Goal: Check status: Check status

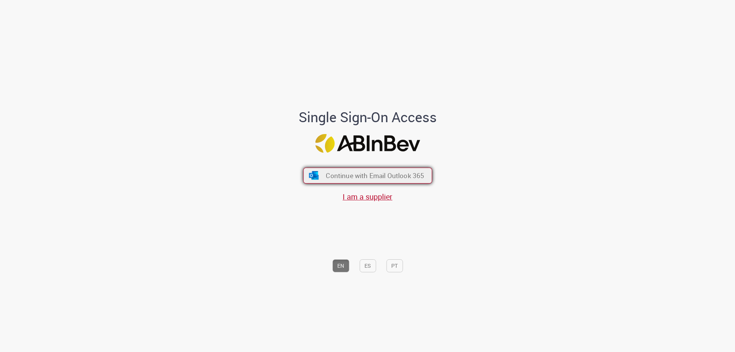
click at [350, 180] on button "Continue with Email Outlook 365" at bounding box center [367, 176] width 129 height 16
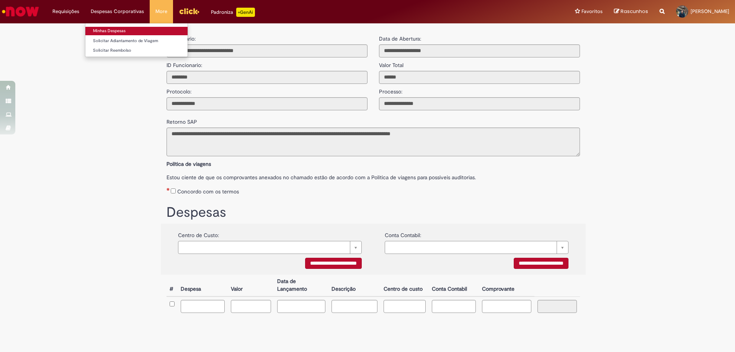
click at [107, 28] on link "Minhas Despesas" at bounding box center [136, 31] width 102 height 8
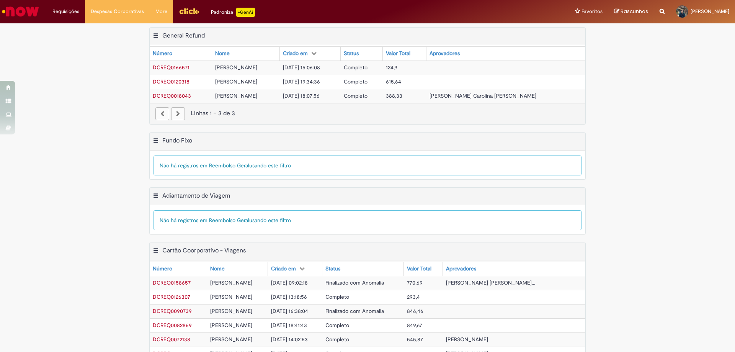
click at [176, 68] on span "DCREQ0166571" at bounding box center [171, 67] width 37 height 7
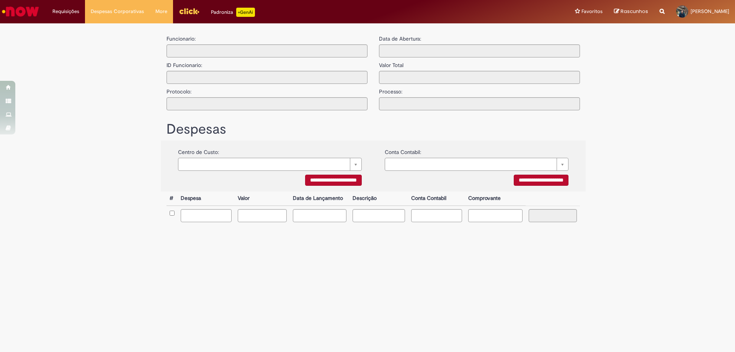
type input "**********"
